Goal: Entertainment & Leisure: Browse casually

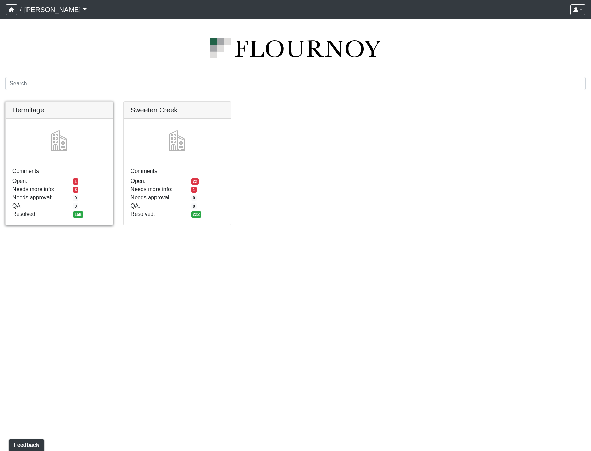
click at [93, 102] on link at bounding box center [59, 102] width 107 height 0
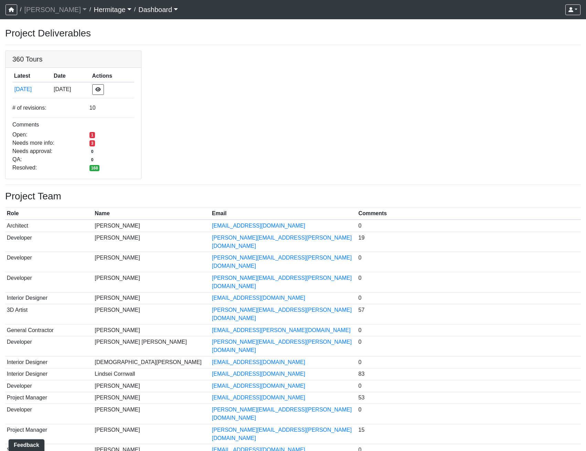
click at [94, 10] on link "Hermitage" at bounding box center [112, 10] width 37 height 14
click at [94, 26] on link "Sweeten Creek" at bounding box center [121, 25] width 54 height 11
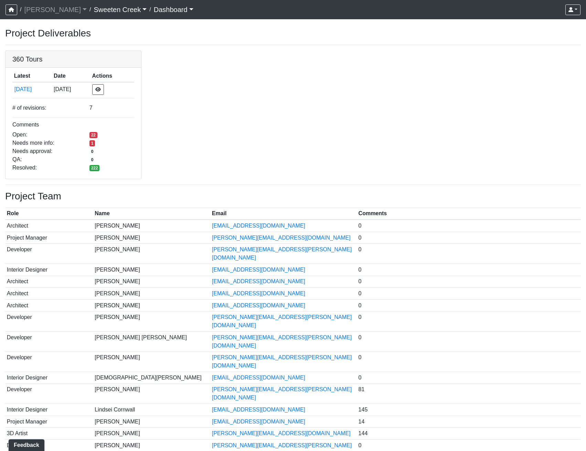
click at [282, 116] on div "360 Tours Latest Date Actions 6/13/2025 6/13/2025 # of revisions: 7 Comments Op…" at bounding box center [293, 115] width 586 height 129
click at [35, 13] on link "[PERSON_NAME]" at bounding box center [55, 10] width 63 height 14
click at [12, 6] on button "button" at bounding box center [12, 9] width 12 height 11
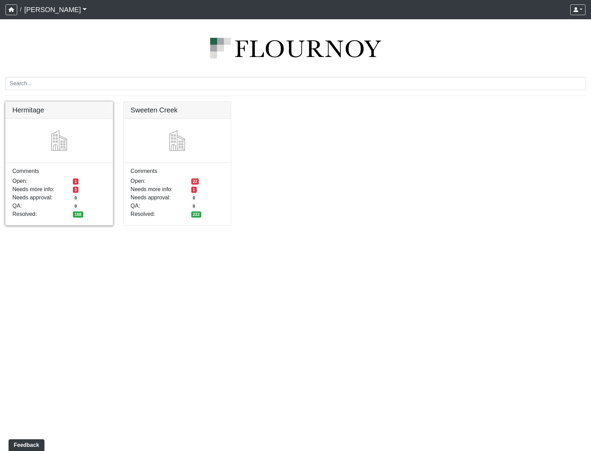
click at [24, 102] on link at bounding box center [59, 102] width 107 height 0
click at [15, 102] on link at bounding box center [59, 102] width 107 height 0
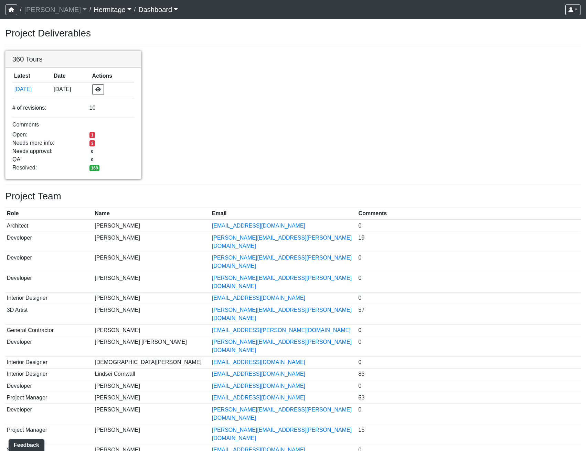
click at [95, 51] on link at bounding box center [74, 51] width 136 height 0
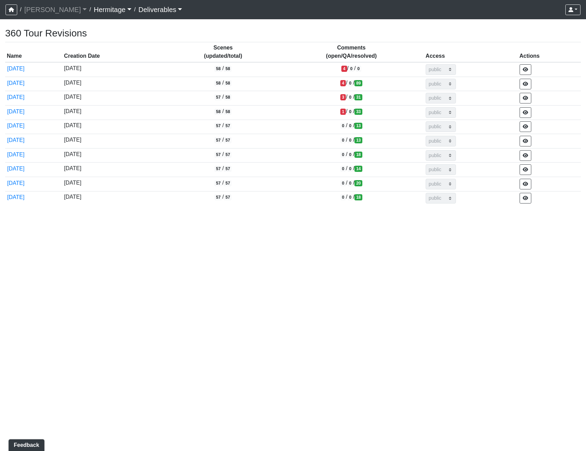
click at [153, 9] on link "Deliverables" at bounding box center [160, 10] width 44 height 14
click at [269, 61] on th "Scenes (updated/total)" at bounding box center [222, 52] width 111 height 20
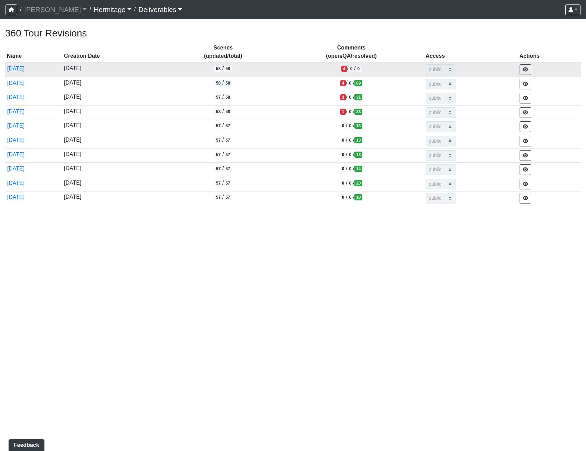
click at [277, 72] on td "58 / 58" at bounding box center [222, 69] width 111 height 14
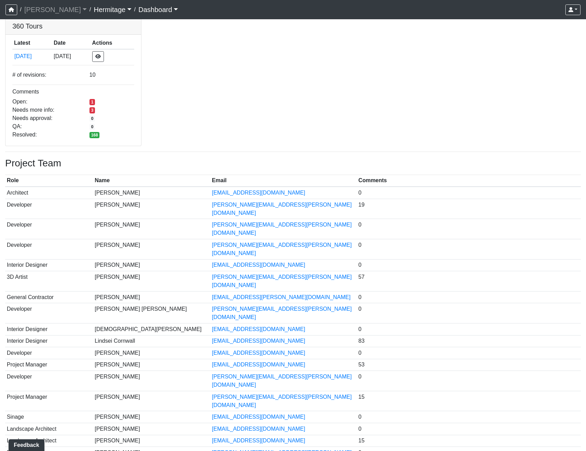
scroll to position [64, 0]
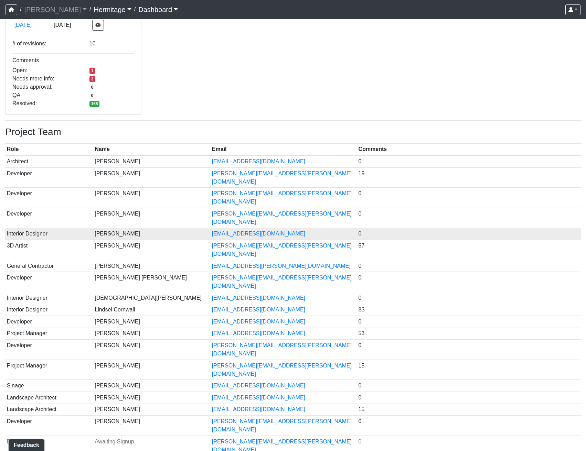
click at [22, 228] on td "Interior Designer" at bounding box center [49, 234] width 88 height 12
click at [116, 228] on td "Courtney Homer" at bounding box center [151, 234] width 117 height 12
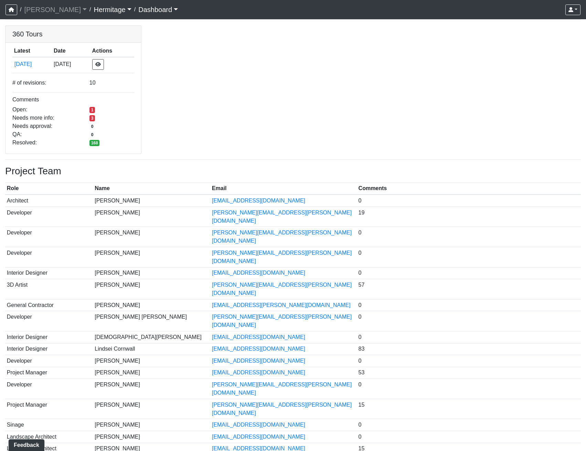
scroll to position [0, 0]
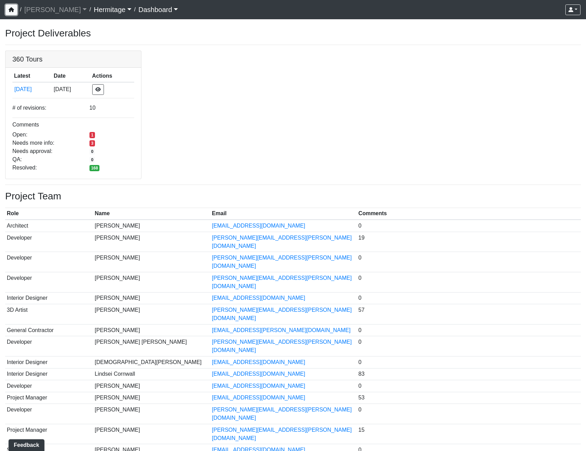
click at [7, 10] on button "button" at bounding box center [12, 9] width 12 height 11
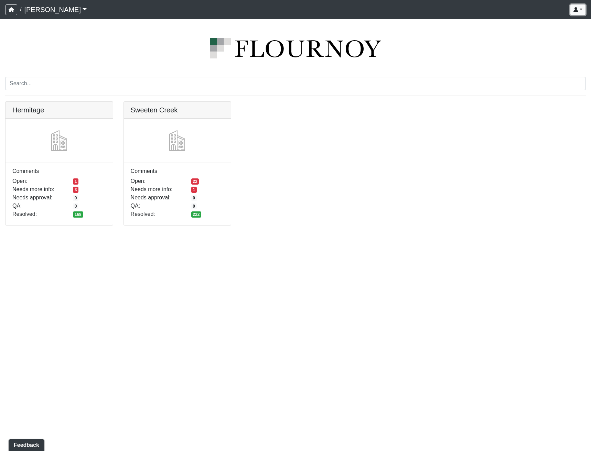
click at [582, 11] on button "button" at bounding box center [577, 9] width 15 height 11
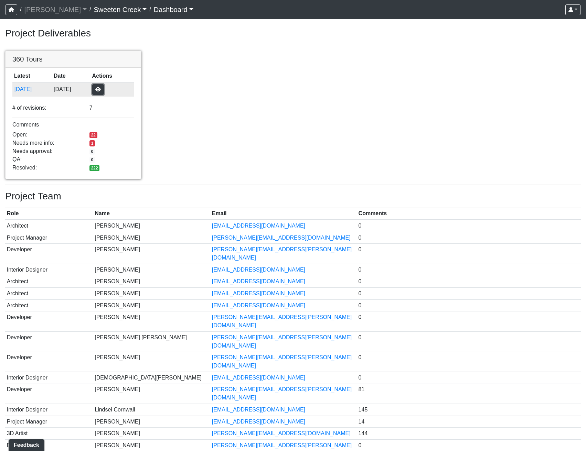
click at [104, 88] on button "button" at bounding box center [98, 89] width 12 height 11
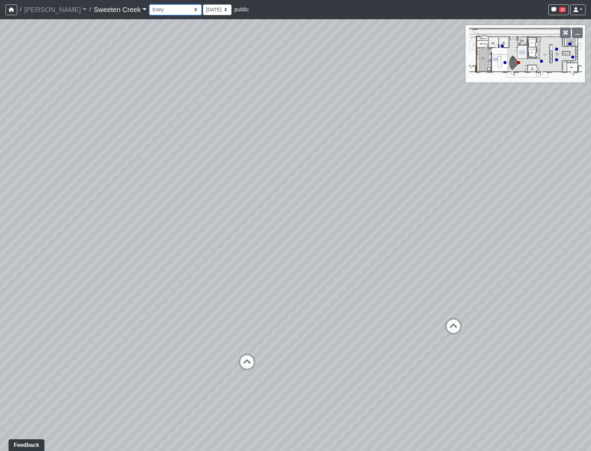
click at [167, 8] on select "Bistro Fitness - Hobby Booth Seating Counter Dining Dining 2 Elevators Elevator…" at bounding box center [175, 9] width 52 height 11
click at [149, 4] on select "Bistro Fitness - Hobby Booth Seating Counter Dining Dining 2 Elevators Elevator…" at bounding box center [175, 9] width 52 height 11
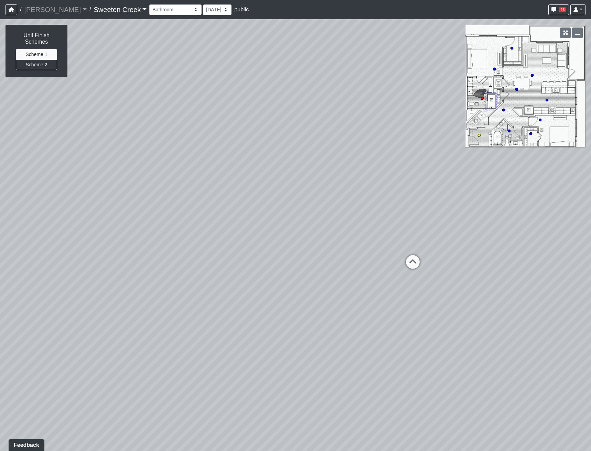
click at [479, 135] on circle at bounding box center [479, 135] width 3 height 3
drag, startPoint x: 222, startPoint y: 245, endPoint x: 538, endPoint y: 227, distance: 316.6
click at [538, 227] on div "Loading... Office Loading... Reception Loading... Mailroom - Elevator Lobby Loa…" at bounding box center [295, 235] width 591 height 432
drag, startPoint x: 359, startPoint y: 317, endPoint x: 363, endPoint y: 227, distance: 89.9
click at [363, 227] on div "Loading... Office Loading... Reception Loading... Mailroom - Elevator Lobby Loa…" at bounding box center [295, 235] width 591 height 432
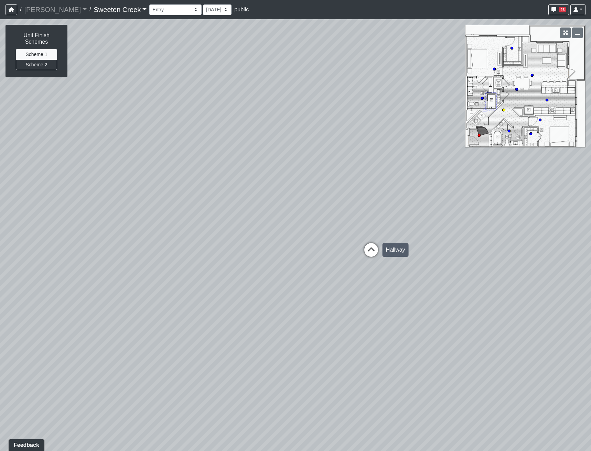
click at [369, 257] on icon at bounding box center [371, 253] width 21 height 21
drag, startPoint x: 469, startPoint y: 291, endPoint x: 217, endPoint y: 223, distance: 260.5
click at [230, 225] on div "Loading... Office Loading... Reception Loading... Mailroom - Elevator Lobby Loa…" at bounding box center [295, 235] width 591 height 432
drag, startPoint x: 435, startPoint y: 238, endPoint x: 449, endPoint y: 281, distance: 45.9
click at [436, 282] on div "Loading... Office Loading... Reception Loading... Mailroom - Elevator Lobby Loa…" at bounding box center [295, 235] width 591 height 432
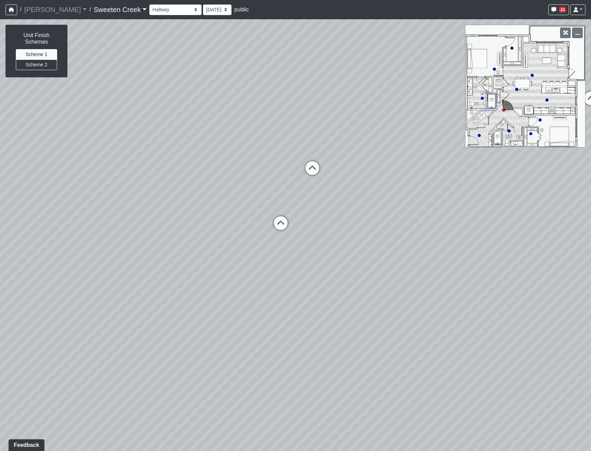
drag, startPoint x: 229, startPoint y: 266, endPoint x: 419, endPoint y: 324, distance: 198.2
click at [419, 324] on div "Loading... Office Loading... Reception Loading... Mailroom - Elevator Lobby Loa…" at bounding box center [295, 235] width 591 height 432
click at [278, 224] on icon at bounding box center [280, 226] width 21 height 21
click at [335, 247] on icon at bounding box center [338, 249] width 21 height 21
drag, startPoint x: 394, startPoint y: 236, endPoint x: 451, endPoint y: 296, distance: 83.0
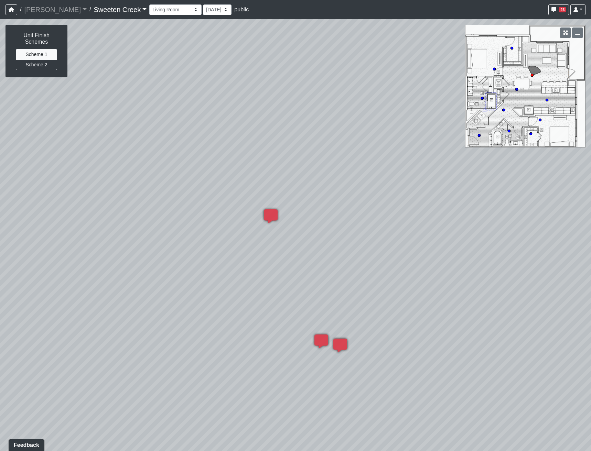
click at [464, 292] on div "Loading... Office Loading... Reception Loading... Mailroom - Elevator Lobby Loa…" at bounding box center [295, 235] width 591 height 432
click at [343, 347] on icon at bounding box center [341, 351] width 21 height 21
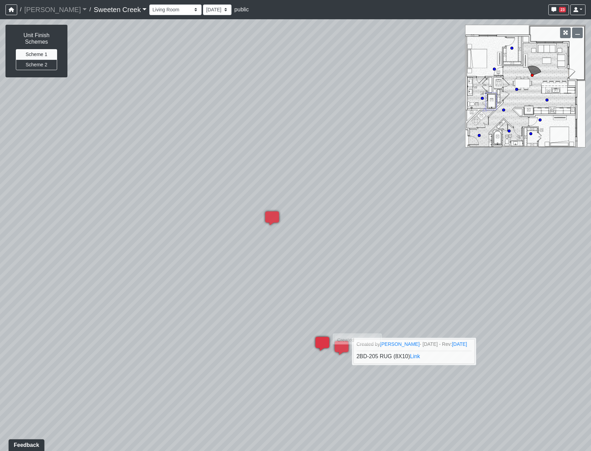
click at [324, 343] on icon at bounding box center [322, 347] width 21 height 21
click at [272, 215] on icon at bounding box center [272, 222] width 21 height 21
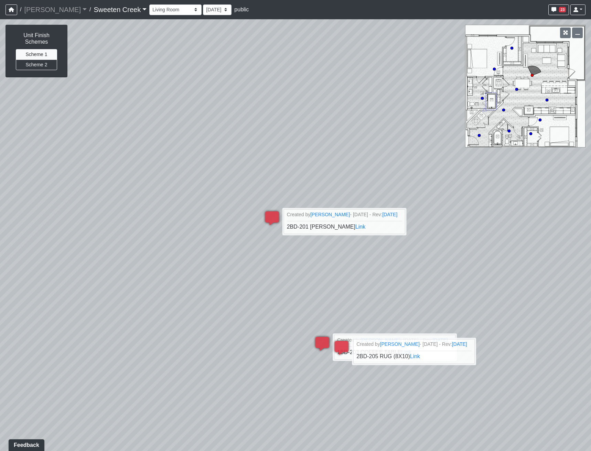
click at [206, 313] on div "Loading... Office Loading... Reception Loading... Mailroom - Elevator Lobby Loa…" at bounding box center [295, 235] width 591 height 432
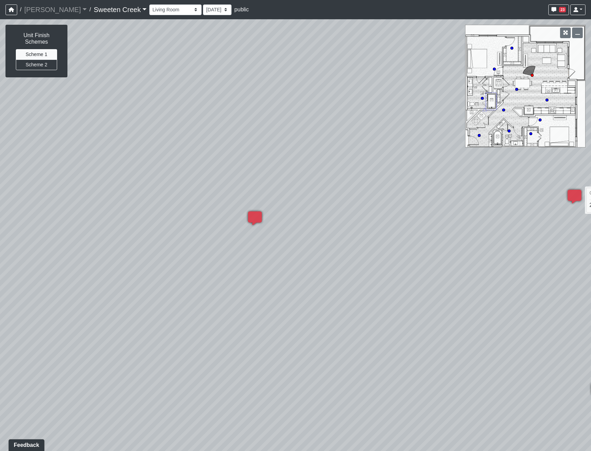
drag, startPoint x: 153, startPoint y: 313, endPoint x: 479, endPoint y: 261, distance: 329.4
click at [481, 261] on div "Loading... Office Loading... Reception Loading... Mailroom - Elevator Lobby Loa…" at bounding box center [295, 235] width 591 height 432
drag, startPoint x: 336, startPoint y: 270, endPoint x: 376, endPoint y: 260, distance: 41.6
click at [376, 260] on div "Loading... Office Loading... Reception Loading... Mailroom - Elevator Lobby Loa…" at bounding box center [295, 235] width 591 height 432
click at [320, 205] on icon at bounding box center [319, 207] width 21 height 21
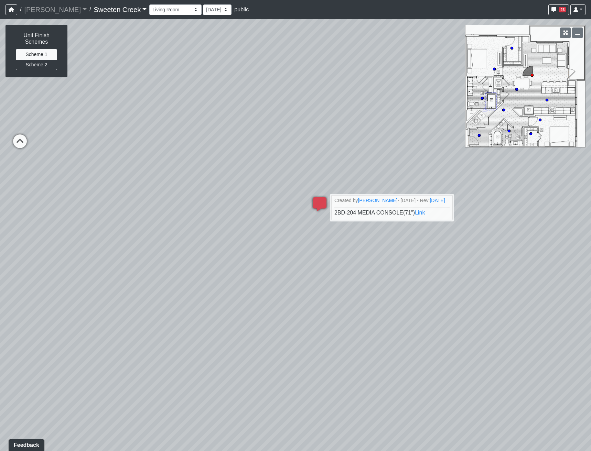
click at [351, 311] on div "Loading... Office Loading... Reception Loading... Mailroom - Elevator Lobby Loa…" at bounding box center [295, 235] width 591 height 432
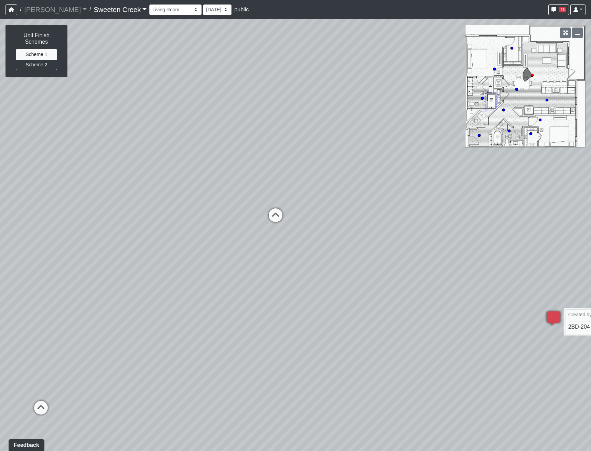
drag, startPoint x: 180, startPoint y: 250, endPoint x: 431, endPoint y: 344, distance: 268.8
click at [431, 344] on div "Loading... Office Loading... Reception Loading... Mailroom - Elevator Lobby Loa…" at bounding box center [295, 235] width 591 height 432
click at [277, 216] on icon at bounding box center [275, 218] width 21 height 21
drag, startPoint x: 326, startPoint y: 260, endPoint x: 625, endPoint y: 237, distance: 299.7
click at [590, 237] on html "/ [PERSON_NAME] Loading... / Sweeten Creek Sweeten Creek Loading... [GEOGRAPHIC…" at bounding box center [295, 225] width 591 height 451
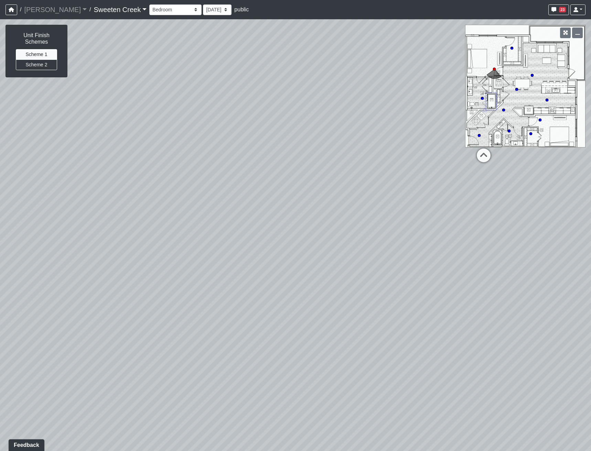
drag, startPoint x: 197, startPoint y: 254, endPoint x: 304, endPoint y: 265, distance: 107.9
click at [590, 268] on html "/ [PERSON_NAME] Loading... / Sweeten Creek Sweeten Creek Loading... [GEOGRAPHIC…" at bounding box center [295, 225] width 591 height 451
drag, startPoint x: 149, startPoint y: 268, endPoint x: 368, endPoint y: 217, distance: 225.6
click at [520, 213] on div "Loading... Office Loading... Reception Loading... Mailroom - Elevator Lobby Loa…" at bounding box center [295, 235] width 591 height 432
click at [32, 64] on button "Scheme 2" at bounding box center [36, 64] width 41 height 11
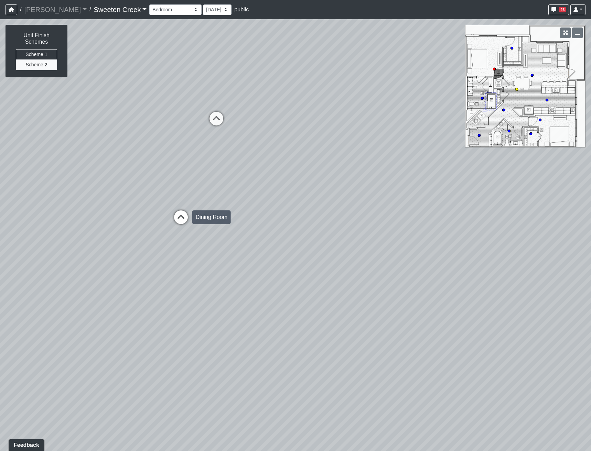
click at [182, 216] on icon at bounding box center [181, 220] width 21 height 21
drag, startPoint x: 295, startPoint y: 145, endPoint x: 1, endPoint y: 221, distance: 304.0
click at [0, 222] on html "/ [PERSON_NAME] Loading... / Sweeten Creek Sweeten Creek Loading... [GEOGRAPHIC…" at bounding box center [295, 225] width 591 height 451
click at [474, 307] on icon at bounding box center [474, 309] width 21 height 21
drag, startPoint x: 277, startPoint y: 217, endPoint x: 637, endPoint y: 224, distance: 360.1
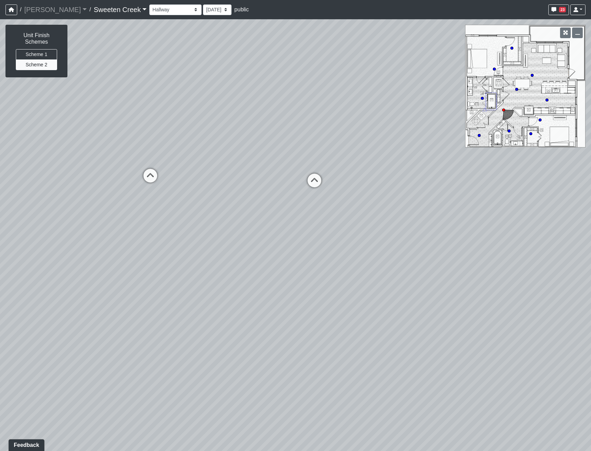
click at [590, 224] on html "/ [PERSON_NAME] Loading... / Sweeten Creek Sweeten Creek Loading... [GEOGRAPHIC…" at bounding box center [295, 225] width 591 height 451
click at [256, 180] on icon at bounding box center [259, 177] width 21 height 21
drag, startPoint x: 285, startPoint y: 256, endPoint x: 66, endPoint y: 303, distance: 224.3
click at [0, 307] on html "/ [PERSON_NAME] Loading... / Sweeten Creek Sweeten Creek Loading... [GEOGRAPHIC…" at bounding box center [295, 225] width 591 height 451
drag, startPoint x: 413, startPoint y: 294, endPoint x: 127, endPoint y: 281, distance: 286.4
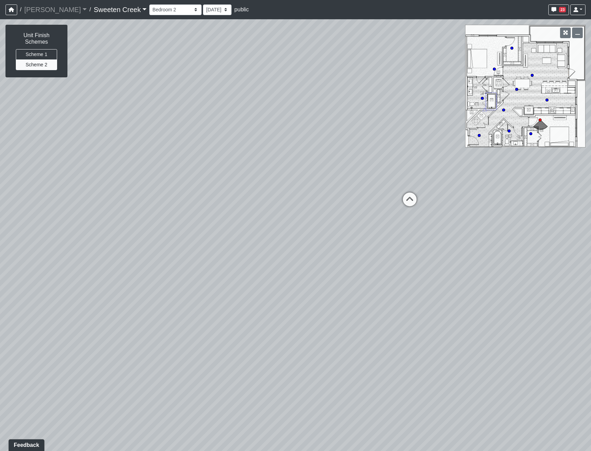
click at [132, 283] on div "Loading... Office Loading... Reception Loading... Mailroom - Elevator Lobby Loa…" at bounding box center [295, 235] width 591 height 432
click at [285, 280] on div "Loading... Office Loading... Reception Loading... Mailroom - Elevator Lobby Loa…" at bounding box center [295, 235] width 591 height 432
click at [344, 321] on icon at bounding box center [340, 325] width 21 height 21
drag, startPoint x: 366, startPoint y: 285, endPoint x: 0, endPoint y: 314, distance: 367.7
click at [0, 314] on html "/ [PERSON_NAME] Loading... / Sweeten Creek Sweeten Creek Loading... [GEOGRAPHIC…" at bounding box center [295, 225] width 591 height 451
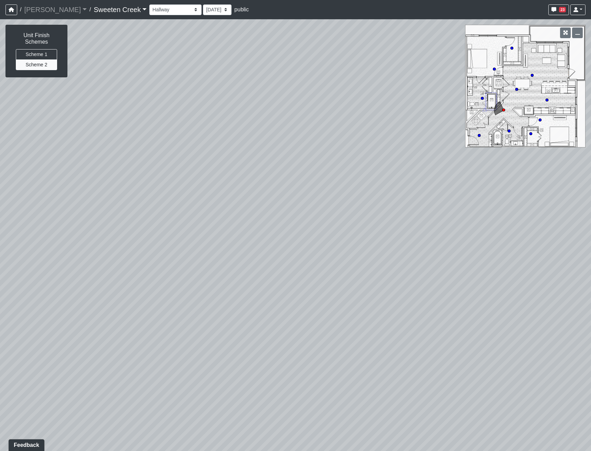
drag, startPoint x: 405, startPoint y: 309, endPoint x: 804, endPoint y: 271, distance: 400.1
click at [590, 271] on html "/ [PERSON_NAME] Loading... / Sweeten Creek Sweeten Creek Loading... [GEOGRAPHIC…" at bounding box center [295, 225] width 591 height 451
drag, startPoint x: 303, startPoint y: 262, endPoint x: 205, endPoint y: 229, distance: 103.1
click at [127, 230] on div "Loading... Office Loading... Reception Loading... Mailroom - Elevator Lobby Loa…" at bounding box center [295, 235] width 591 height 432
drag, startPoint x: 247, startPoint y: 228, endPoint x: 0, endPoint y: 225, distance: 247.0
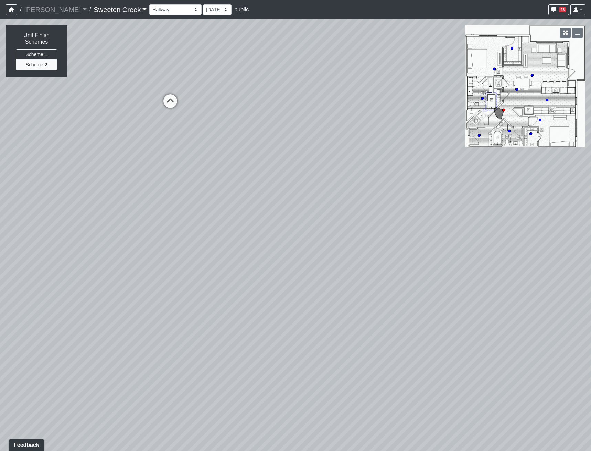
click at [0, 225] on html "/ [PERSON_NAME] Loading... / Sweeten Creek Sweeten Creek Loading... [GEOGRAPHIC…" at bounding box center [295, 225] width 591 height 451
drag, startPoint x: 168, startPoint y: 232, endPoint x: 270, endPoint y: 219, distance: 103.4
click at [270, 219] on div "Loading... Office Loading... Reception Loading... Mailroom - Elevator Lobby Loa…" at bounding box center [295, 235] width 591 height 432
click at [117, 311] on icon at bounding box center [110, 318] width 21 height 21
drag, startPoint x: 62, startPoint y: 310, endPoint x: 518, endPoint y: 266, distance: 457.5
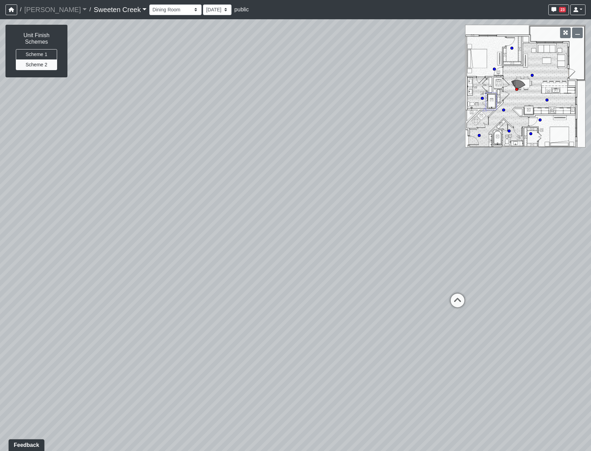
click at [518, 266] on div "Loading... Office Loading... Reception Loading... Mailroom - Elevator Lobby Loa…" at bounding box center [295, 235] width 591 height 432
drag, startPoint x: 386, startPoint y: 290, endPoint x: 136, endPoint y: 288, distance: 250.4
click at [196, 285] on div "Loading... Office Loading... Reception Loading... Mailroom - Elevator Lobby Loa…" at bounding box center [295, 235] width 591 height 432
drag, startPoint x: 256, startPoint y: 278, endPoint x: 271, endPoint y: 312, distance: 37.9
click at [275, 324] on div "Loading... Office Loading... Reception Loading... Mailroom - Elevator Lobby Loa…" at bounding box center [295, 235] width 591 height 432
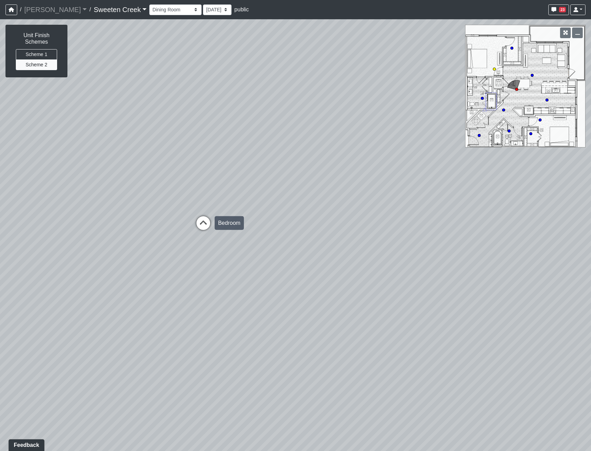
click at [205, 225] on icon at bounding box center [203, 226] width 21 height 21
drag, startPoint x: 176, startPoint y: 227, endPoint x: 441, endPoint y: 194, distance: 267.2
click at [370, 201] on div "Loading... Office Loading... Reception Loading... Mailroom - Elevator Lobby Loa…" at bounding box center [295, 235] width 591 height 432
drag, startPoint x: 276, startPoint y: 232, endPoint x: 355, endPoint y: 309, distance: 110.2
click at [355, 309] on div "Loading... Office Loading... Reception Loading... Mailroom - Elevator Lobby Loa…" at bounding box center [295, 235] width 591 height 432
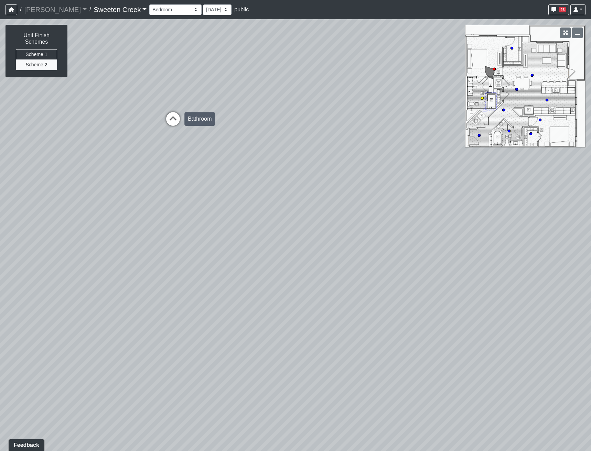
click at [169, 120] on icon at bounding box center [173, 122] width 21 height 21
drag, startPoint x: 356, startPoint y: 286, endPoint x: 97, endPoint y: 242, distance: 262.7
click at [150, 239] on div "Loading... Office Loading... Reception Loading... Mailroom - Elevator Lobby Loa…" at bounding box center [295, 235] width 591 height 432
drag, startPoint x: 213, startPoint y: 226, endPoint x: 217, endPoint y: 373, distance: 147.6
click at [207, 385] on div "Loading... Office Loading... Reception Loading... Mailroom - Elevator Lobby Loa…" at bounding box center [295, 235] width 591 height 432
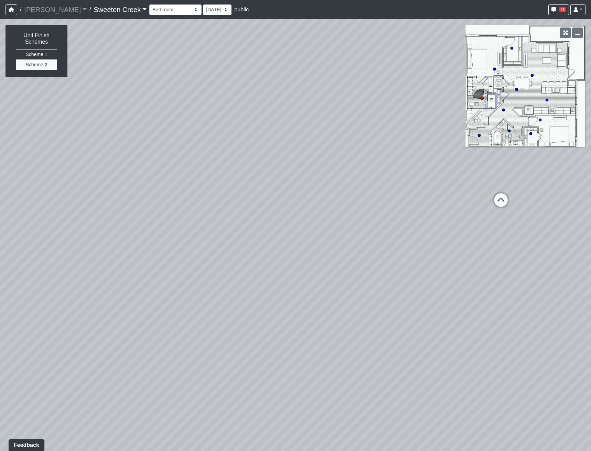
drag, startPoint x: 489, startPoint y: 309, endPoint x: 257, endPoint y: 293, distance: 232.7
click at [249, 293] on div "Loading... Office Loading... Reception Loading... Mailroom - Elevator Lobby Loa…" at bounding box center [295, 235] width 591 height 432
drag, startPoint x: 192, startPoint y: 203, endPoint x: 4, endPoint y: 214, distance: 188.1
click at [26, 216] on div "Loading... Office Loading... Reception Loading... Mailroom - Elevator Lobby Loa…" at bounding box center [295, 235] width 591 height 432
drag
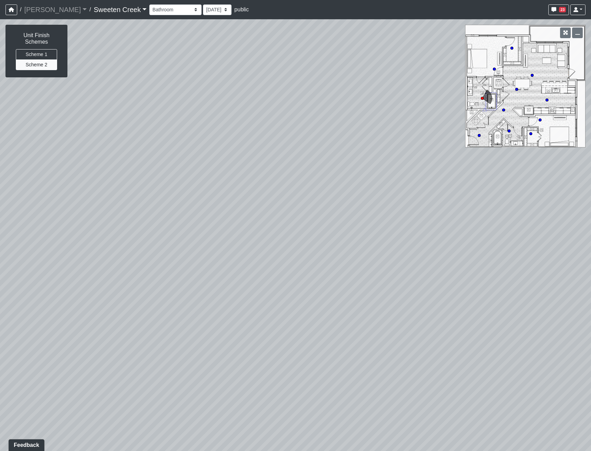
click at [463, 376] on div "Loading... Office Loading... Reception Loading... Mailroom - Elevator Lobby Loa…" at bounding box center [295, 235] width 591 height 432
click at [254, 209] on div "Loading... Office Loading... Reception Loading... Mailroom - Elevator Lobby Loa…" at bounding box center [295, 235] width 591 height 432
click at [214, 202] on div "Loading... Office Loading... Reception Loading... Mailroom - Elevator Lobby Loa…" at bounding box center [295, 235] width 591 height 432
click at [326, 209] on icon at bounding box center [329, 210] width 21 height 21
select select "9mek3u3ZQkt1KrziTrJ95e"
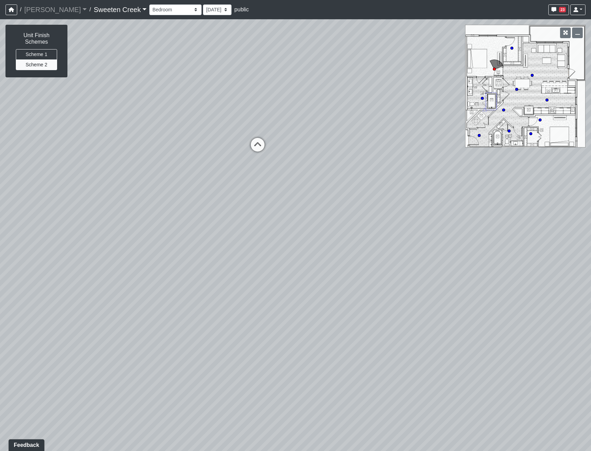
click at [212, 227] on div "Loading... Office Loading... Reception Loading... Mailroom - Elevator Lobby Loa…" at bounding box center [295, 235] width 591 height 432
drag, startPoint x: 277, startPoint y: 253, endPoint x: 391, endPoint y: 208, distance: 122.6
drag, startPoint x: 403, startPoint y: 235, endPoint x: 176, endPoint y: 224, distance: 226.9
click at [176, 224] on div "Loading... Office Loading... Reception Loading... Mailroom - Elevator Lobby Loa…" at bounding box center [295, 235] width 591 height 432
